Goal: Task Accomplishment & Management: Use online tool/utility

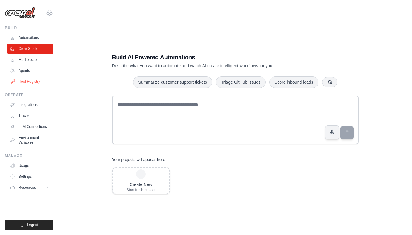
click at [35, 82] on link "Tool Registry" at bounding box center [31, 82] width 46 height 10
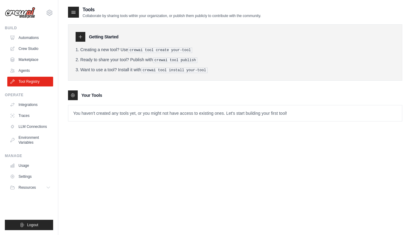
click at [83, 36] on icon at bounding box center [80, 36] width 5 height 5
click at [74, 40] on div "Getting Started Creating a new tool? Use crewai tool create your-tool Ready to …" at bounding box center [235, 52] width 335 height 56
click at [27, 50] on link "Crew Studio" at bounding box center [31, 49] width 46 height 10
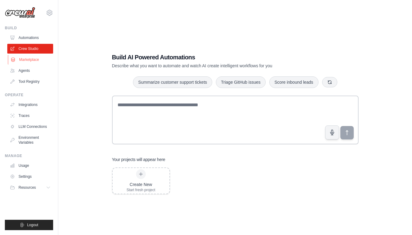
click at [36, 59] on link "Marketplace" at bounding box center [31, 60] width 46 height 10
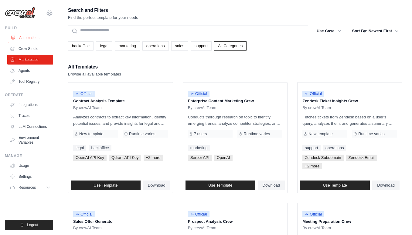
click at [33, 33] on link "Automations" at bounding box center [31, 38] width 46 height 10
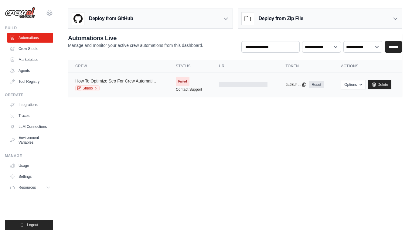
click at [132, 82] on link "How To Optimize Seo For Crew Automati..." at bounding box center [115, 80] width 81 height 5
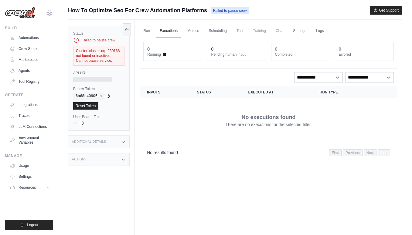
click at [245, 30] on span "Test" at bounding box center [240, 31] width 14 height 12
click at [38, 46] on link "Crew Studio" at bounding box center [31, 49] width 46 height 10
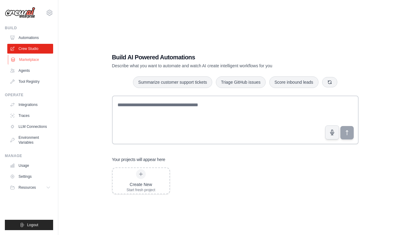
click at [36, 58] on link "Marketplace" at bounding box center [31, 60] width 46 height 10
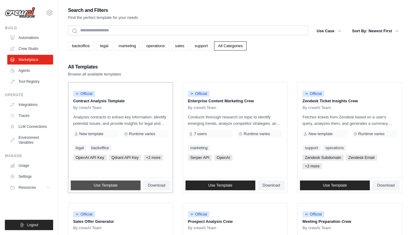
click at [121, 188] on link "Use Template" at bounding box center [106, 185] width 70 height 10
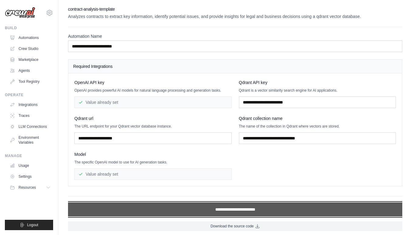
click at [144, 208] on input "**********" at bounding box center [235, 209] width 335 height 14
click at [226, 207] on input "**********" at bounding box center [235, 209] width 335 height 14
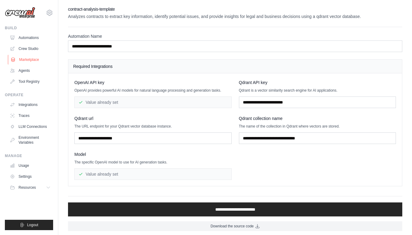
click at [17, 64] on link "Marketplace" at bounding box center [31, 60] width 46 height 10
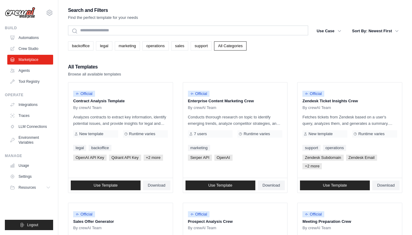
click at [18, 69] on link "Agents" at bounding box center [30, 71] width 46 height 10
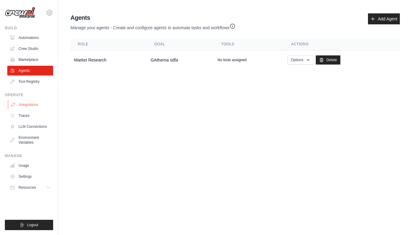
click at [34, 105] on link "Integrations" at bounding box center [31, 105] width 46 height 10
